Goal: Transaction & Acquisition: Purchase product/service

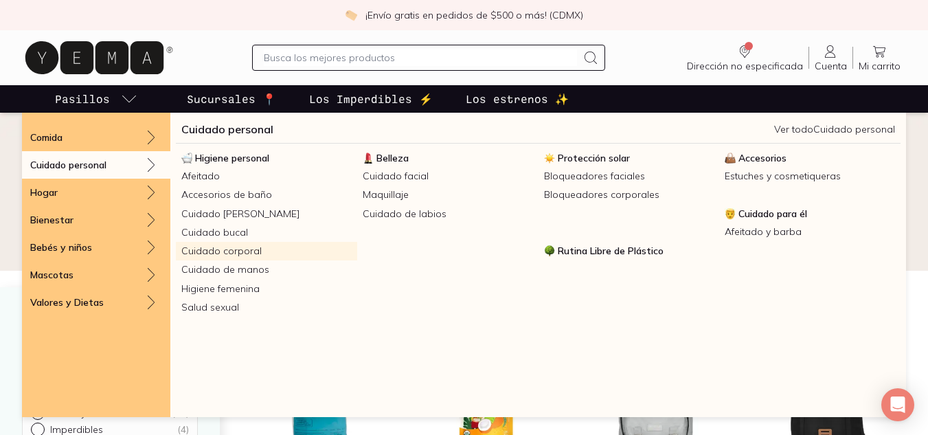
click at [222, 260] on link "Cuidado corporal" at bounding box center [266, 251] width 181 height 19
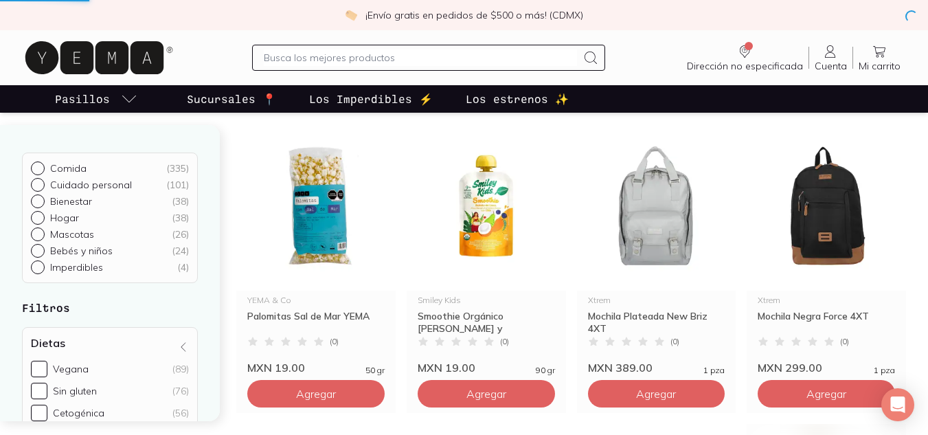
scroll to position [206, 0]
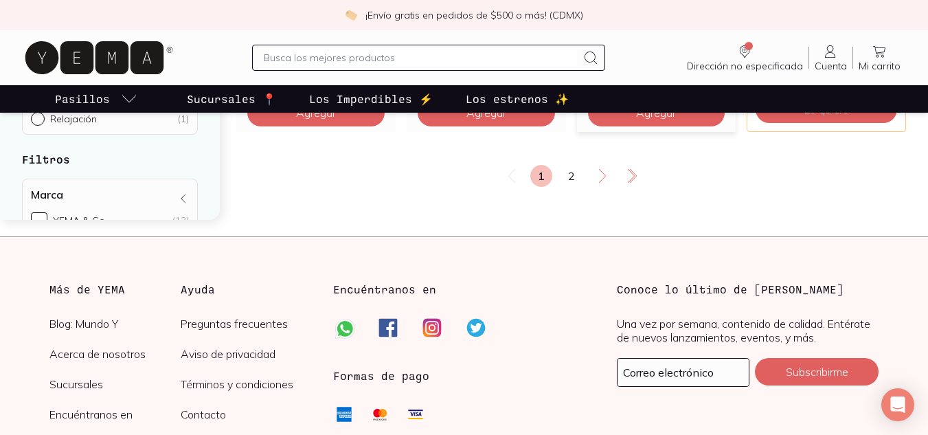
scroll to position [2001, 0]
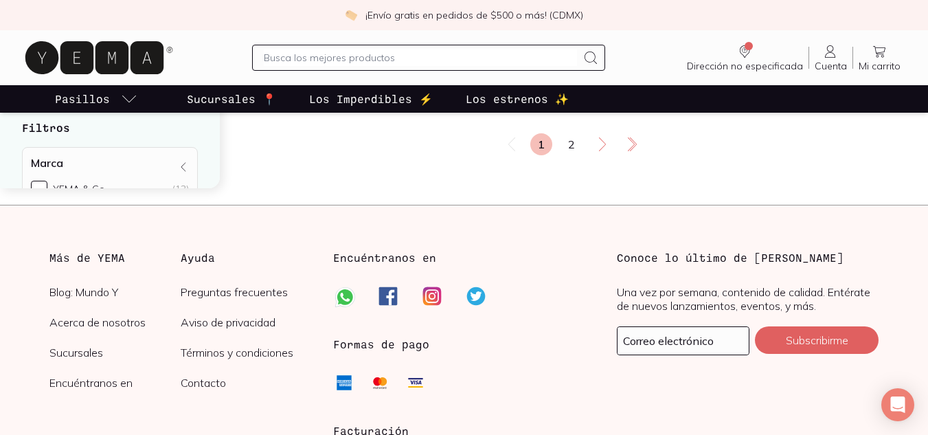
click at [457, 66] on input "text" at bounding box center [421, 57] width 314 height 16
type input "desodorante"
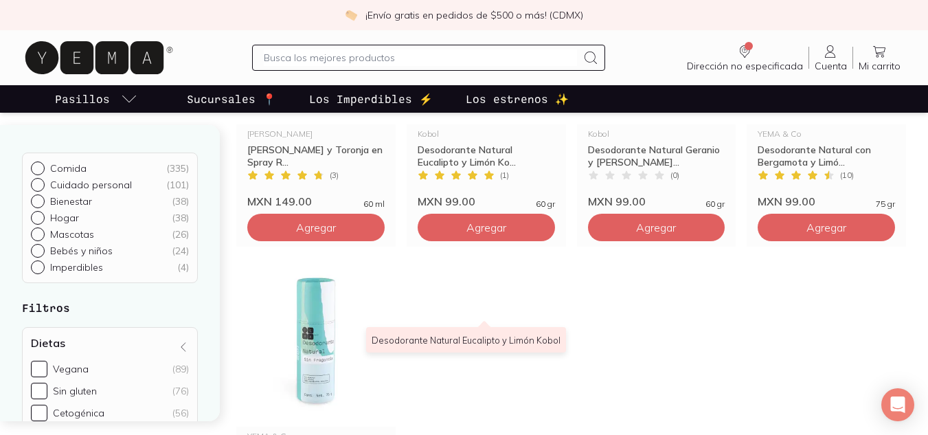
scroll to position [206, 0]
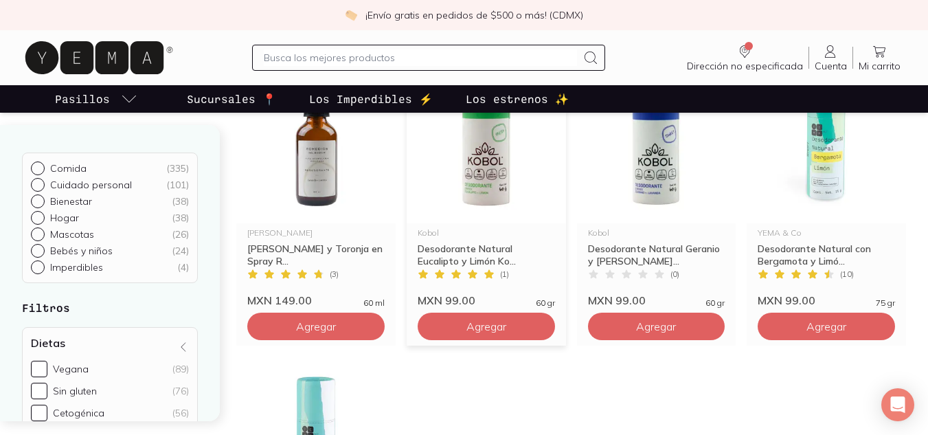
click at [486, 190] on img at bounding box center [486, 138] width 159 height 169
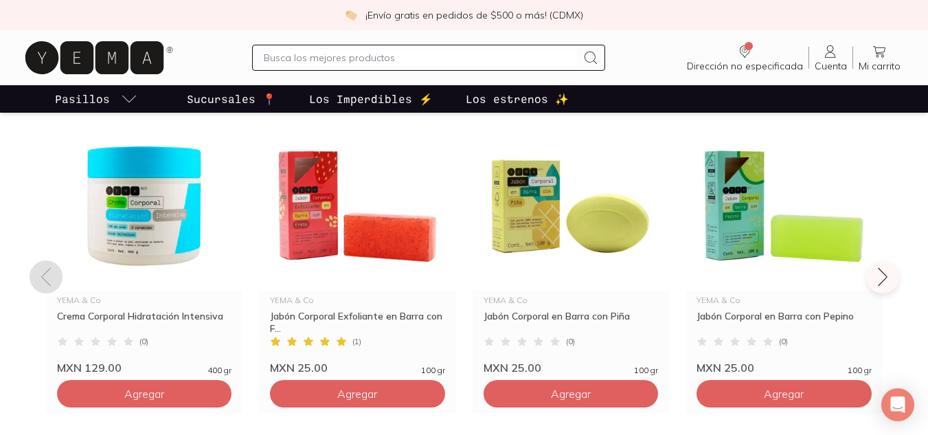
scroll to position [1099, 0]
